Goal: Task Accomplishment & Management: Complete application form

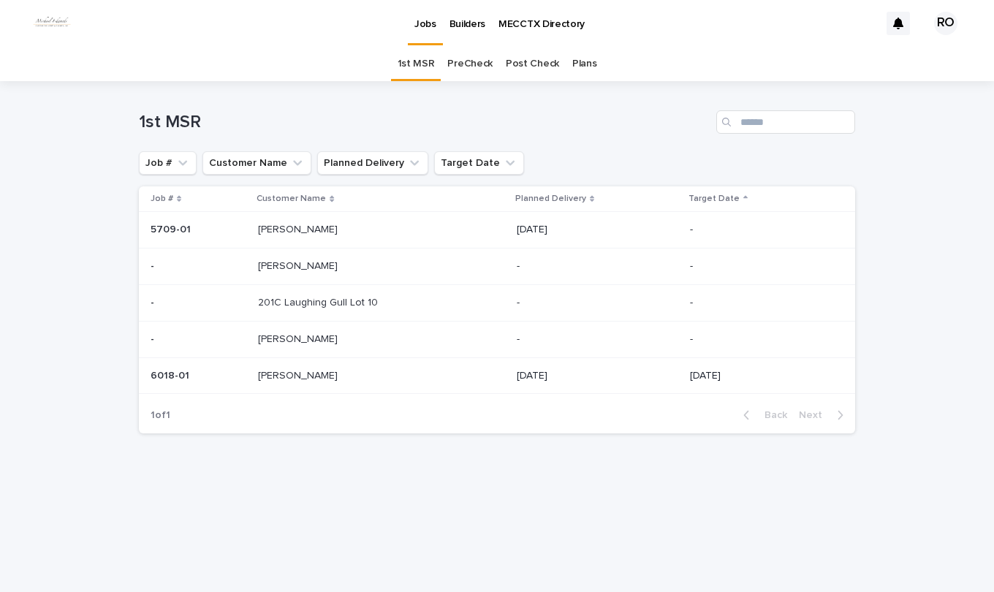
click at [466, 64] on link "PreCheck" at bounding box center [469, 64] width 45 height 34
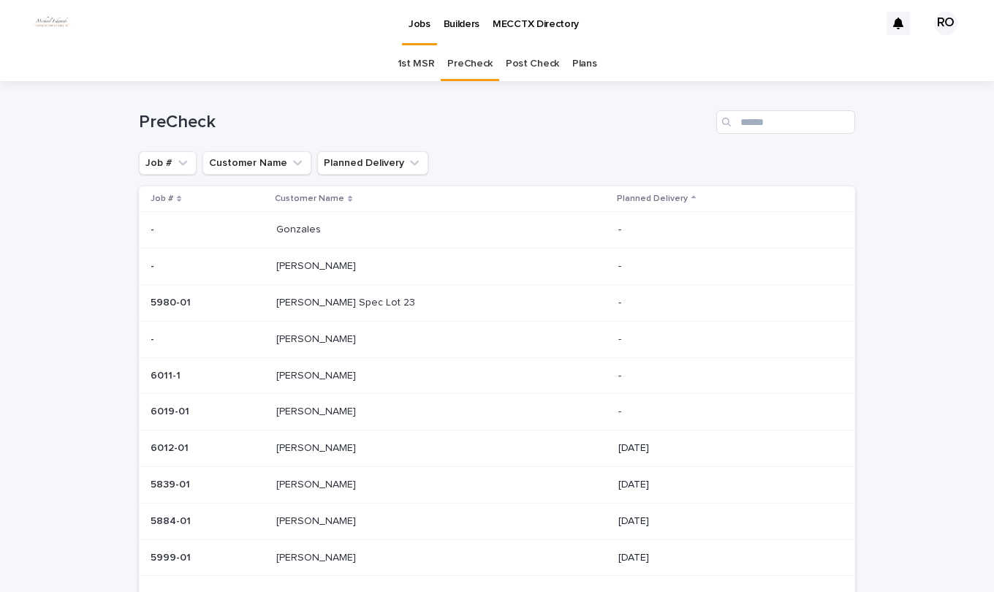
click at [338, 526] on p at bounding box center [397, 521] width 243 height 12
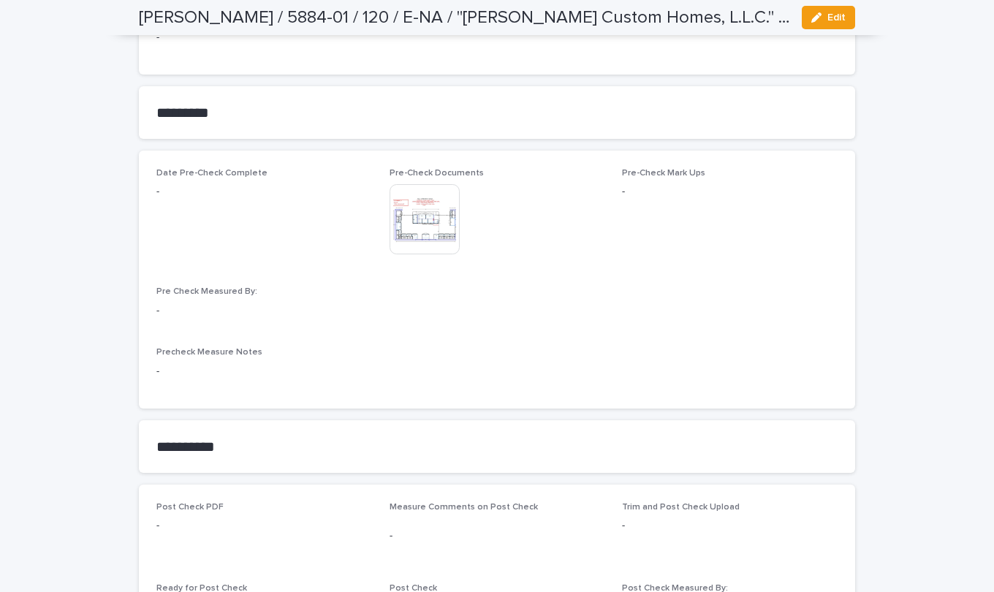
scroll to position [1243, 0]
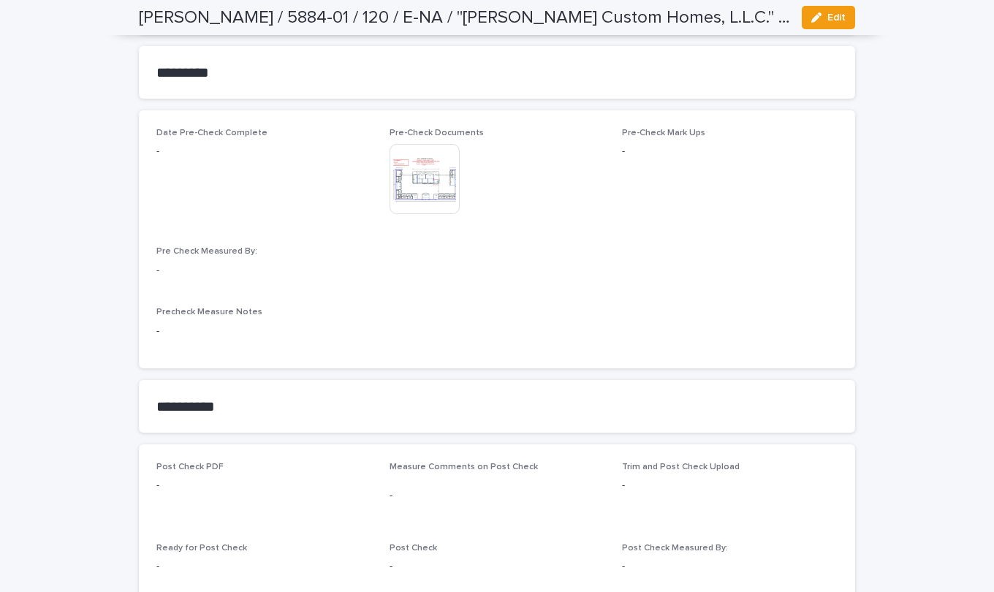
click at [811, 12] on icon "button" at bounding box center [816, 17] width 10 height 10
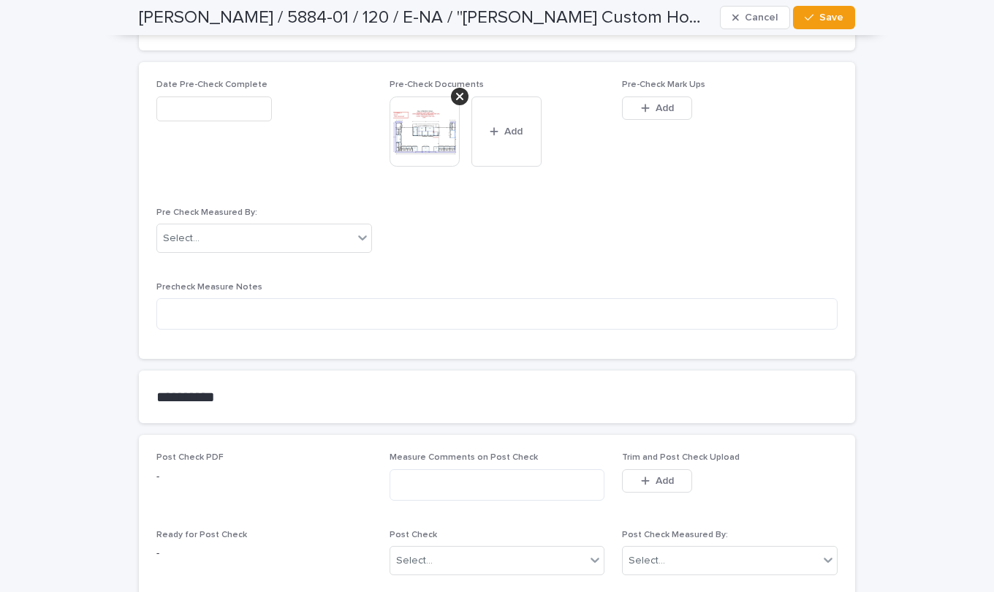
scroll to position [1389, 0]
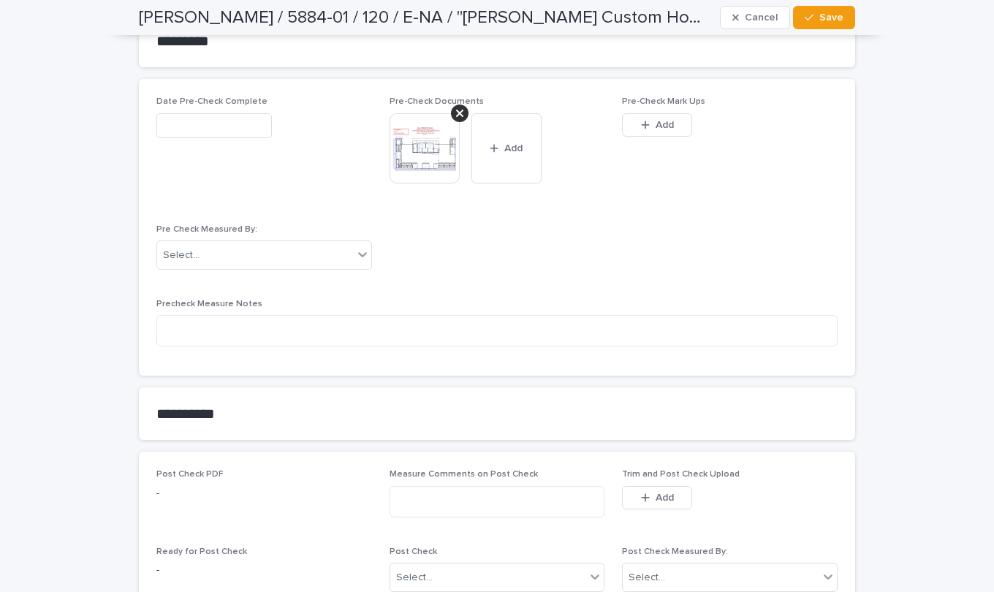
click at [667, 126] on span "Add" at bounding box center [665, 125] width 18 height 10
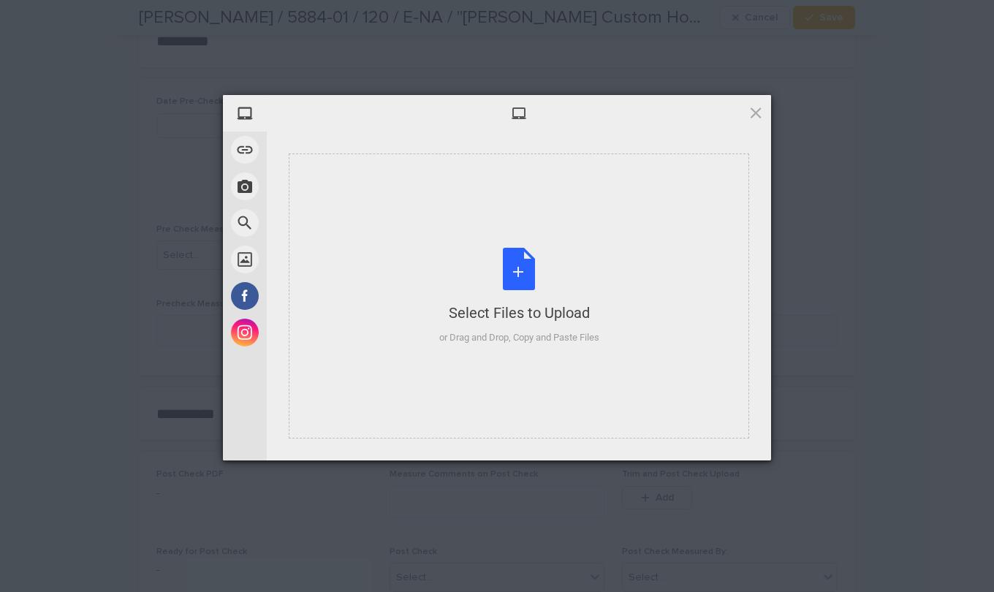
click at [526, 252] on div "Select Files to Upload or Drag and Drop, Copy and Paste Files" at bounding box center [519, 296] width 160 height 97
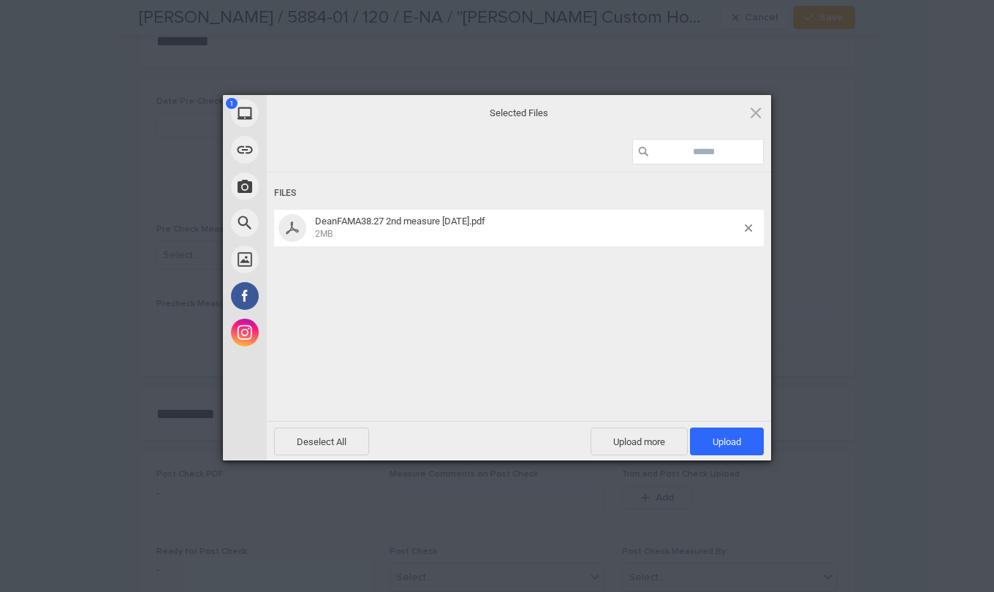
click at [706, 442] on span "Upload 1" at bounding box center [727, 442] width 74 height 28
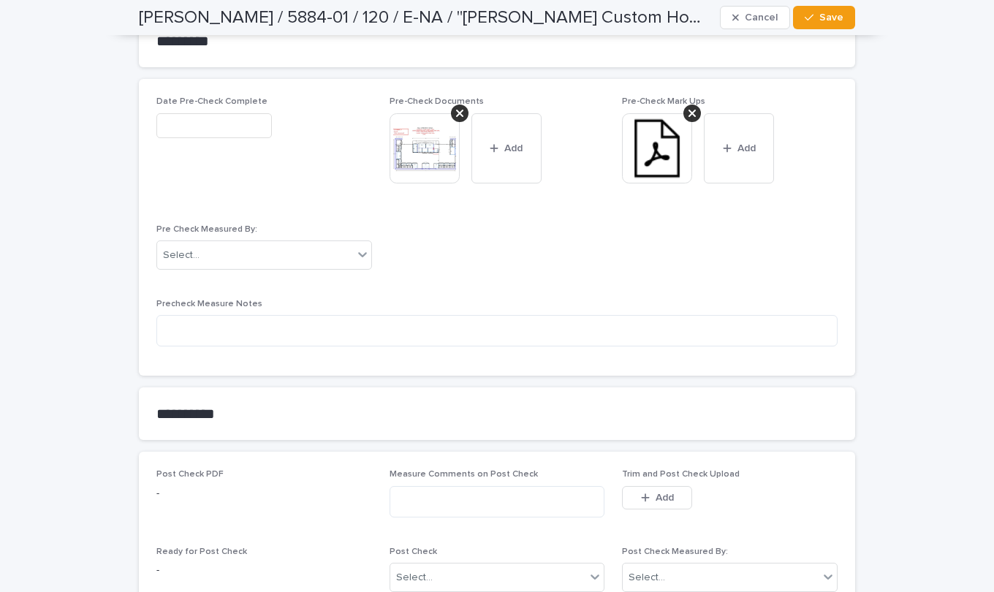
click at [357, 251] on icon at bounding box center [362, 254] width 15 height 15
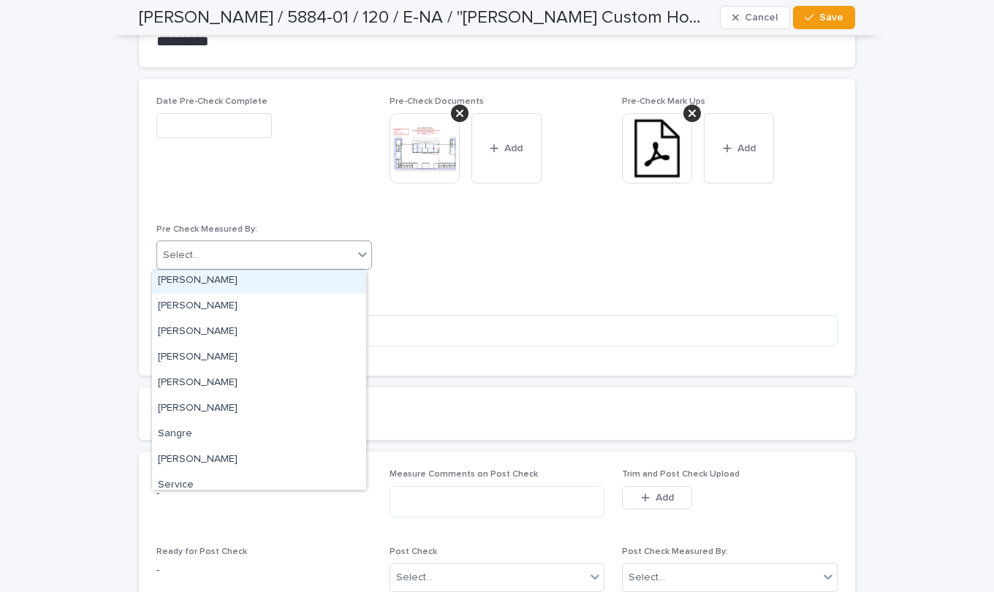
click at [205, 279] on div "[PERSON_NAME]" at bounding box center [259, 281] width 214 height 26
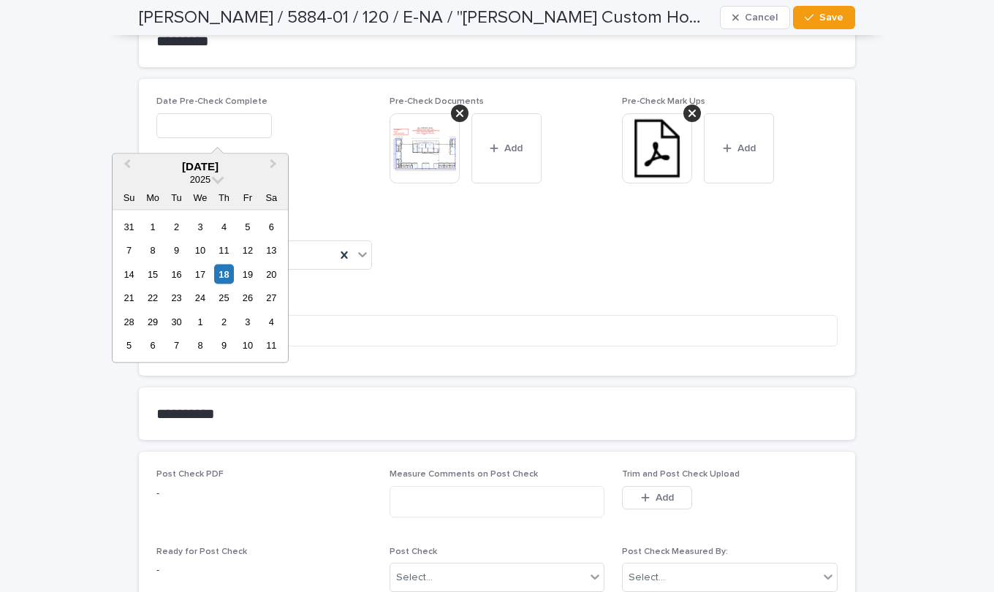
click at [212, 126] on input "text" at bounding box center [214, 126] width 116 height 26
click at [227, 273] on div "18" at bounding box center [224, 274] width 20 height 20
type input "**********"
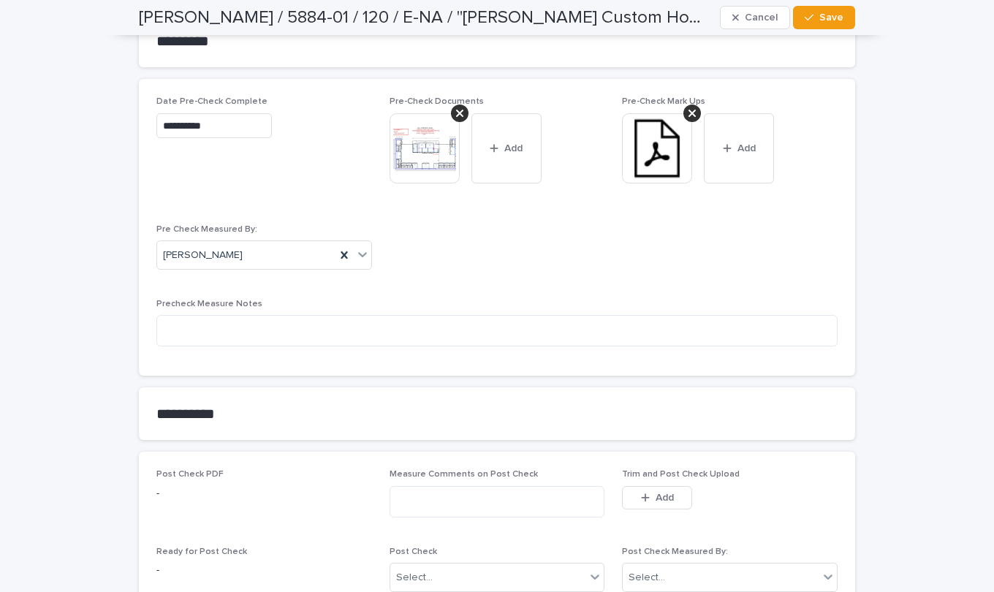
click at [811, 15] on div "button" at bounding box center [812, 17] width 15 height 10
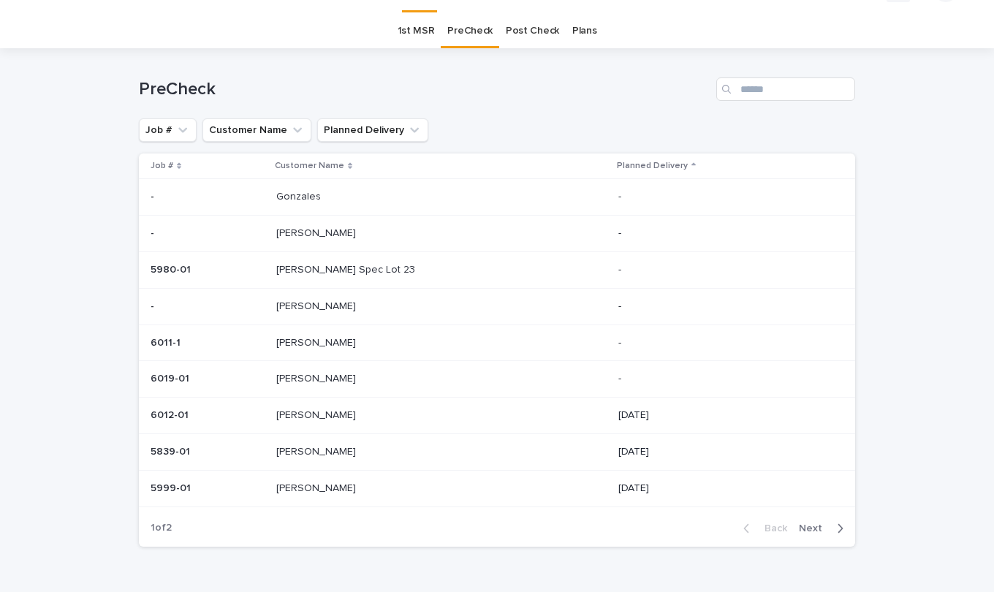
scroll to position [47, 0]
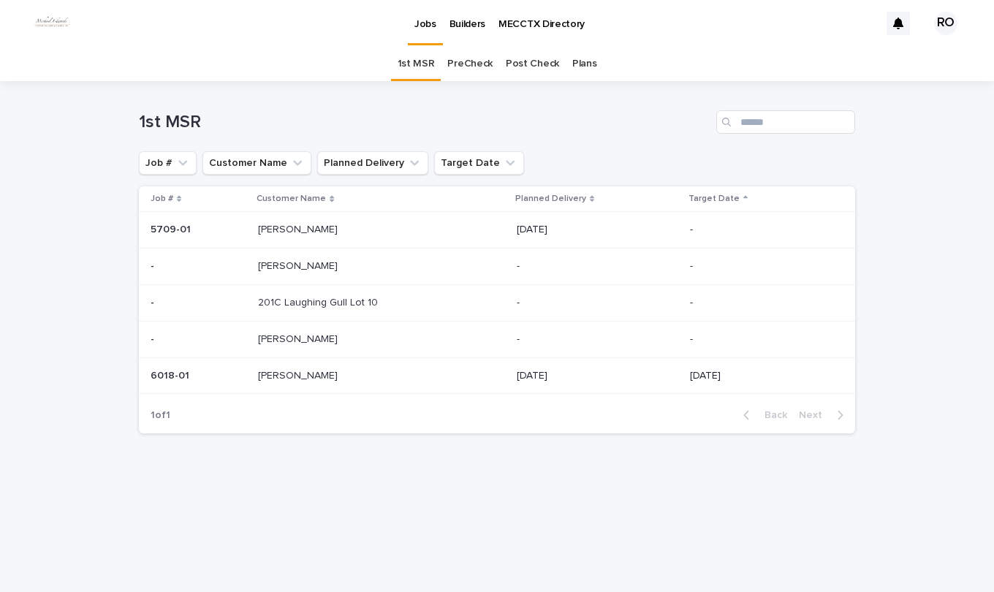
click at [321, 341] on p at bounding box center [349, 339] width 183 height 12
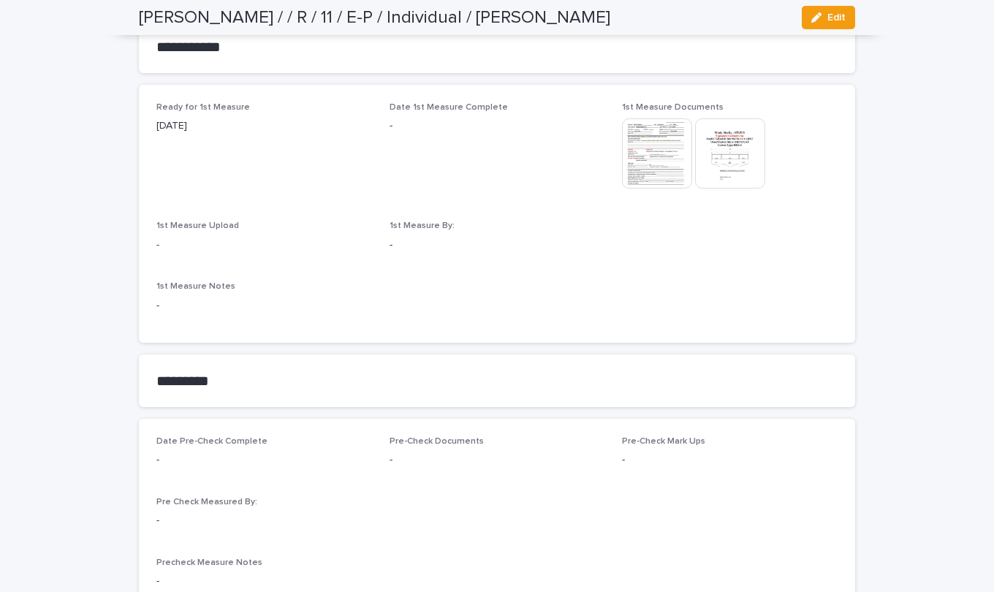
scroll to position [804, 0]
click at [664, 157] on img at bounding box center [657, 153] width 70 height 70
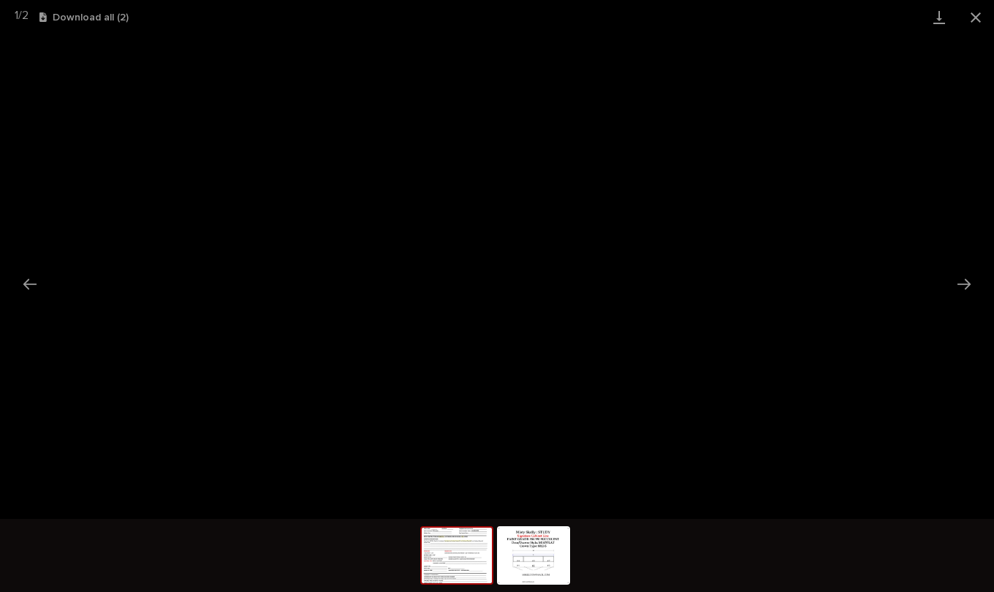
click at [966, 274] on button "Next slide" at bounding box center [964, 284] width 31 height 29
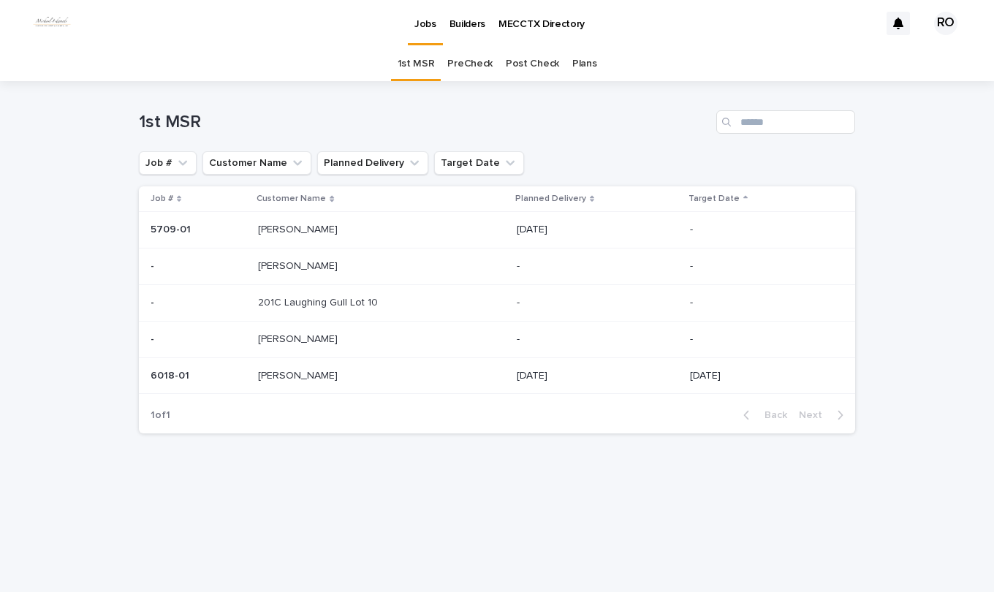
click at [300, 267] on p "[PERSON_NAME]" at bounding box center [299, 264] width 83 height 15
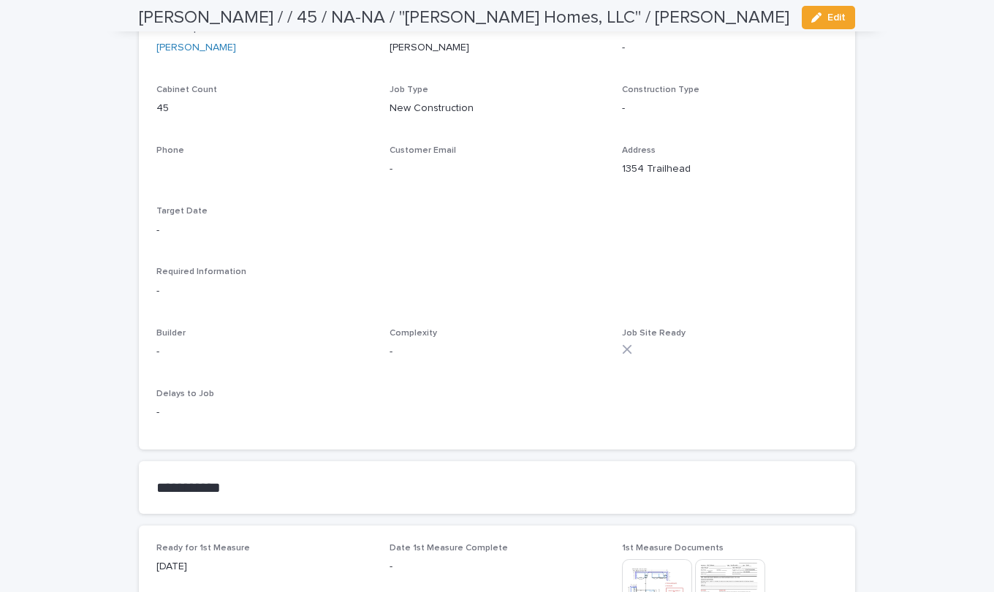
scroll to position [585, 0]
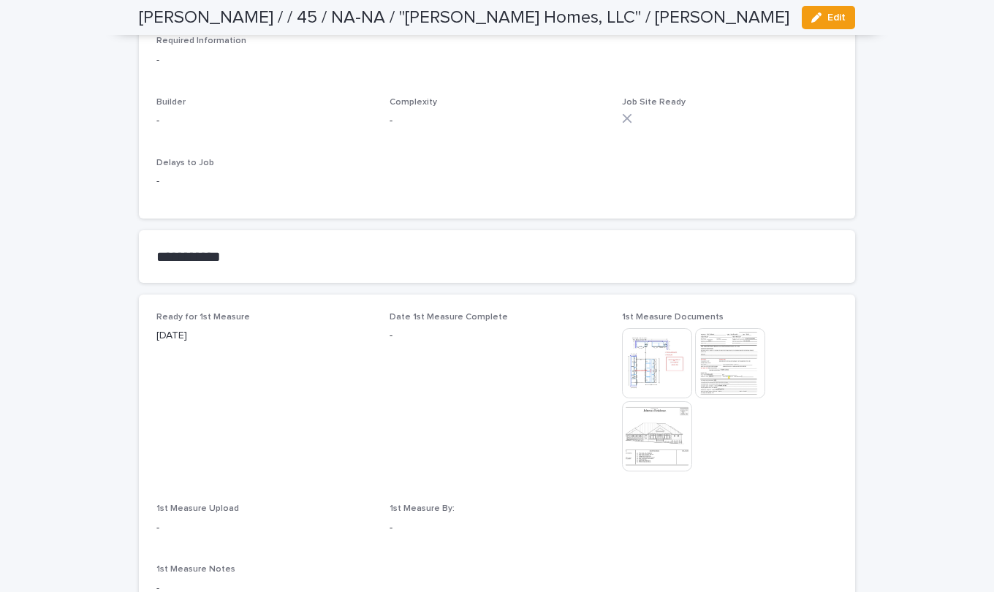
click at [651, 369] on img at bounding box center [657, 363] width 70 height 70
